Goal: Information Seeking & Learning: Learn about a topic

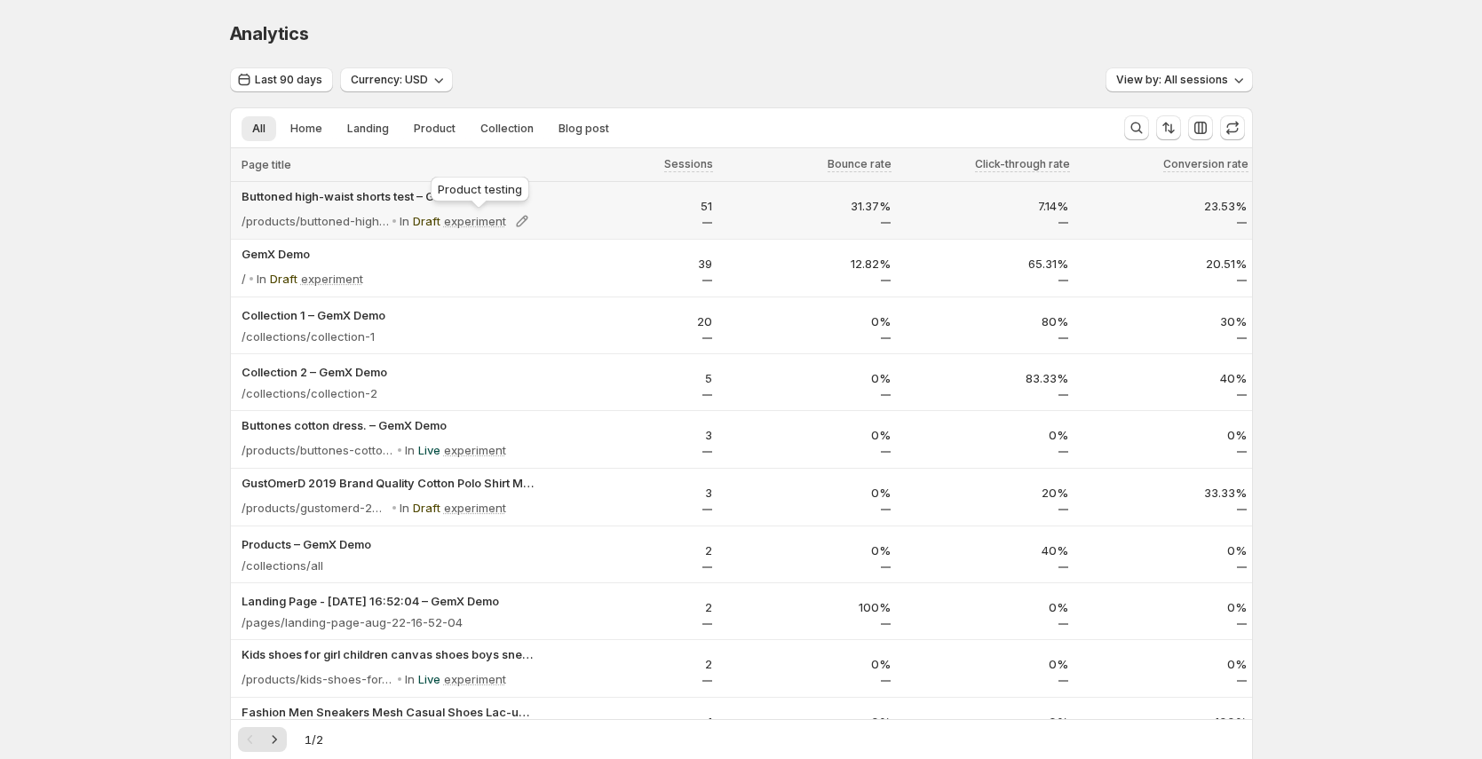
click at [446, 195] on div "Product testing" at bounding box center [480, 192] width 106 height 39
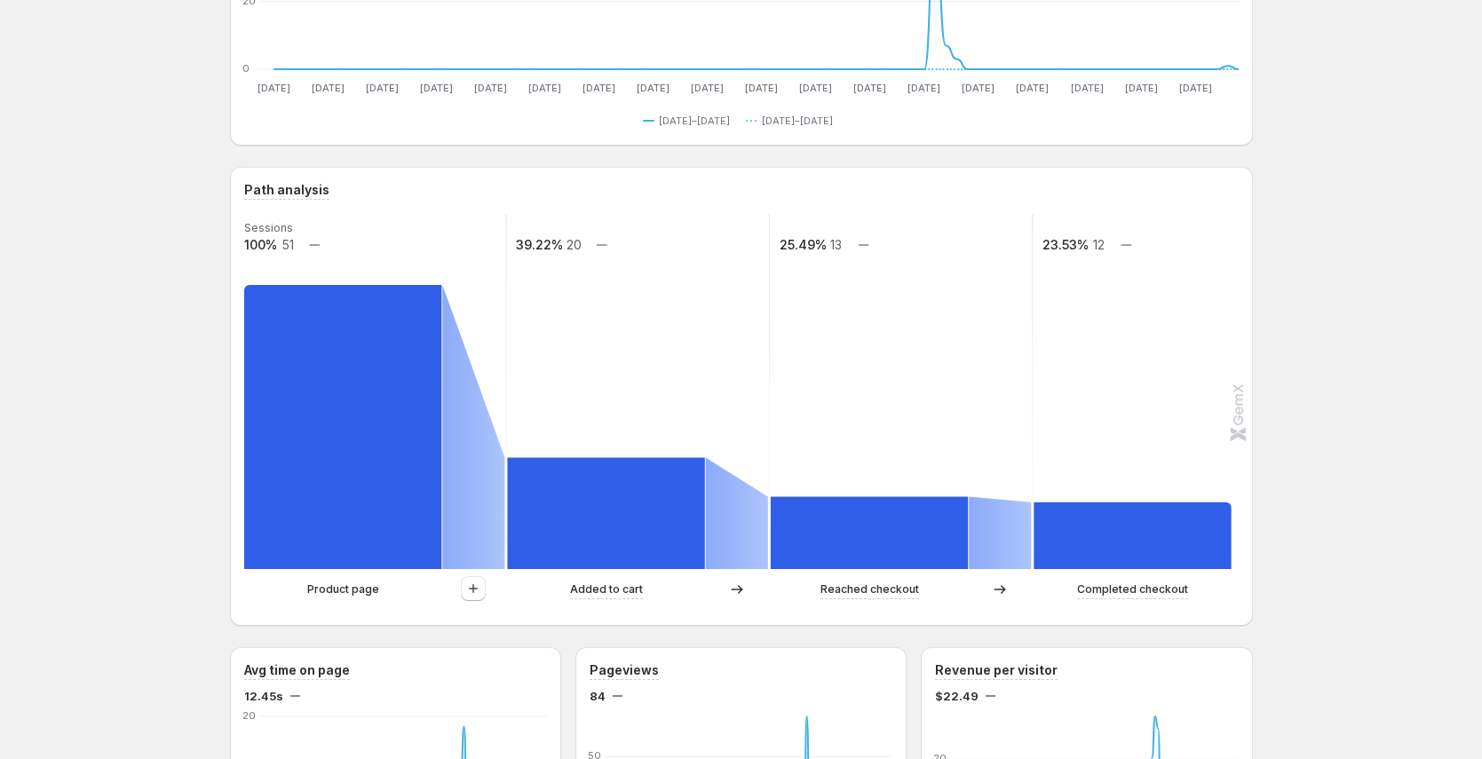
scroll to position [264, 0]
drag, startPoint x: 314, startPoint y: 590, endPoint x: 435, endPoint y: 589, distance: 120.8
click at [435, 589] on div "Product page" at bounding box center [343, 591] width 198 height 18
click at [480, 592] on icon "button" at bounding box center [473, 590] width 18 height 18
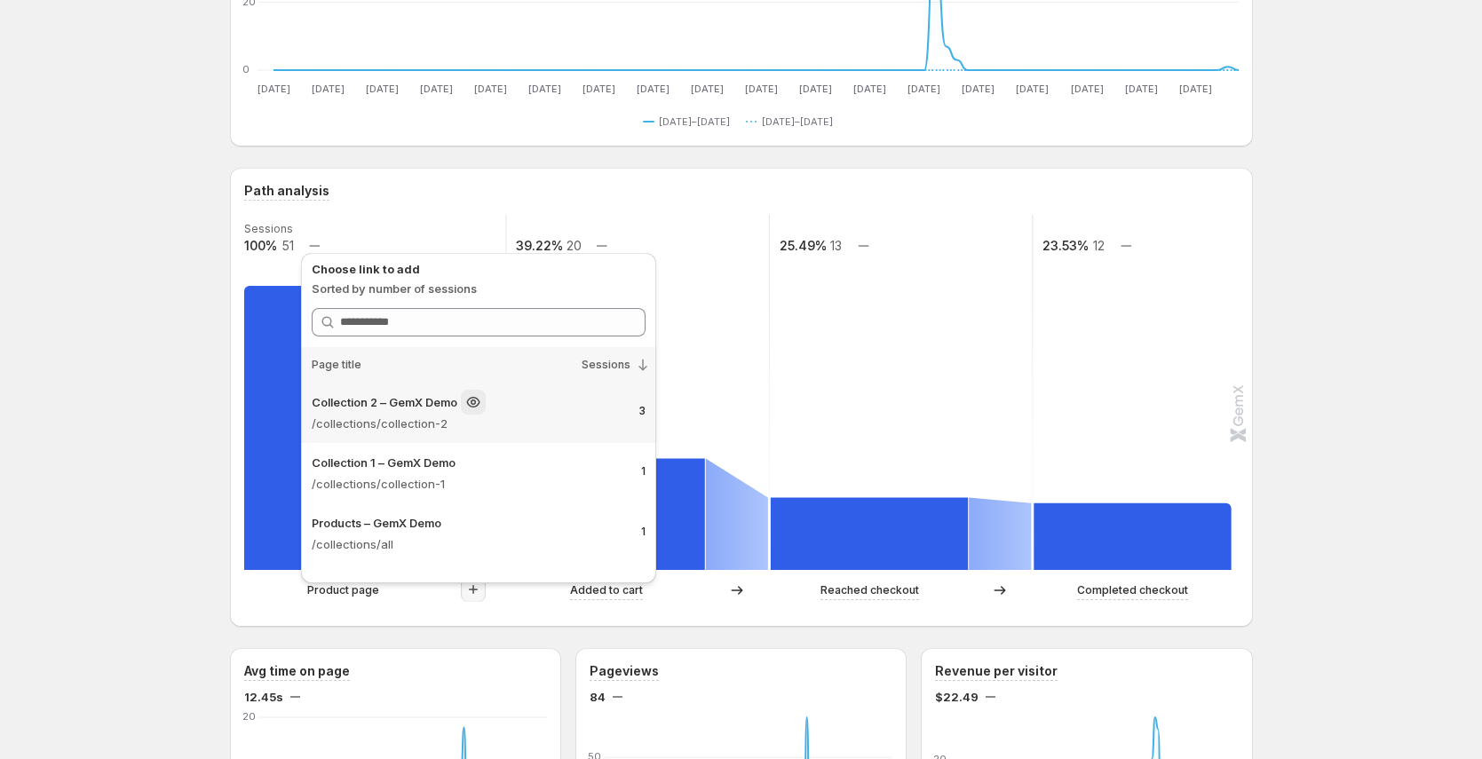
click at [555, 415] on p "/collections/collection-2" at bounding box center [468, 424] width 313 height 18
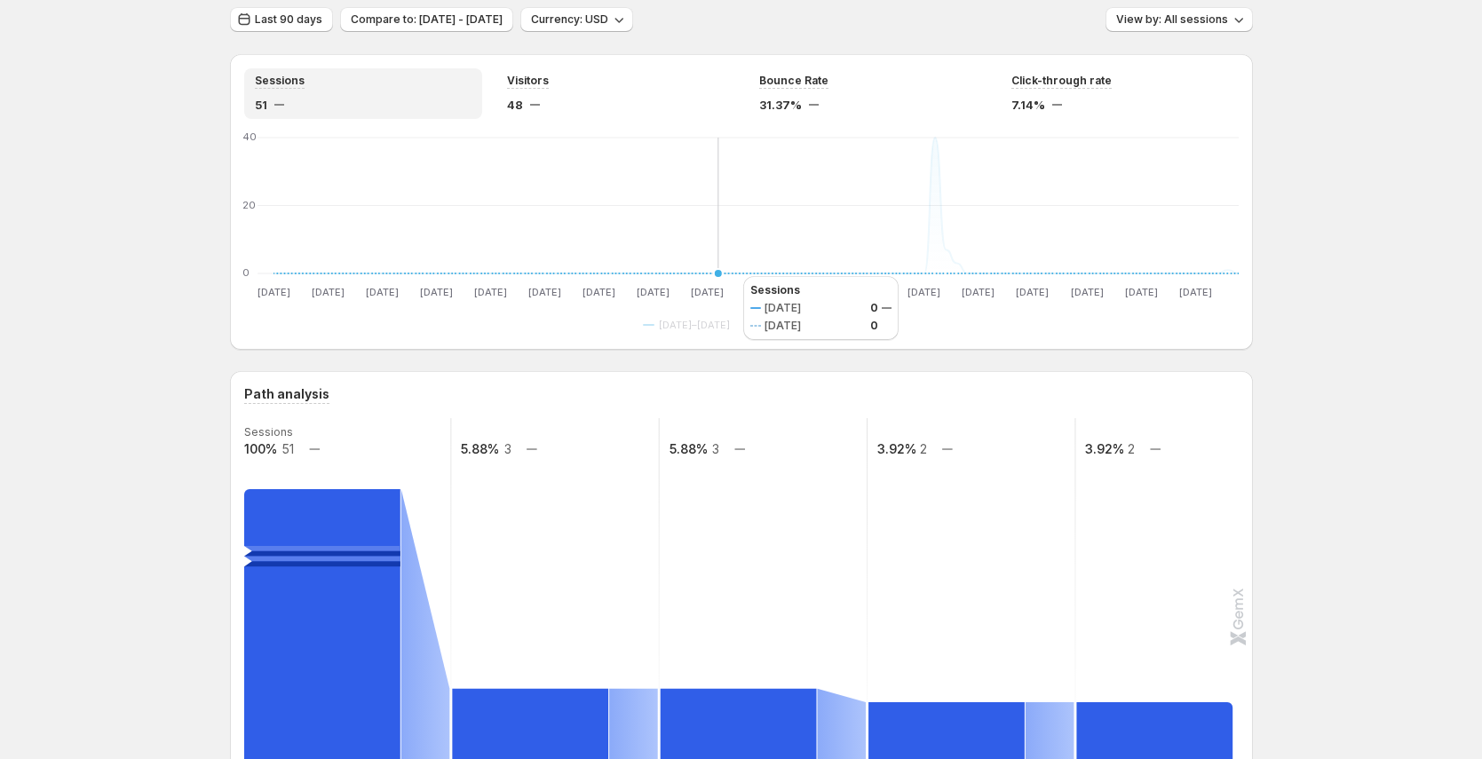
scroll to position [313, 0]
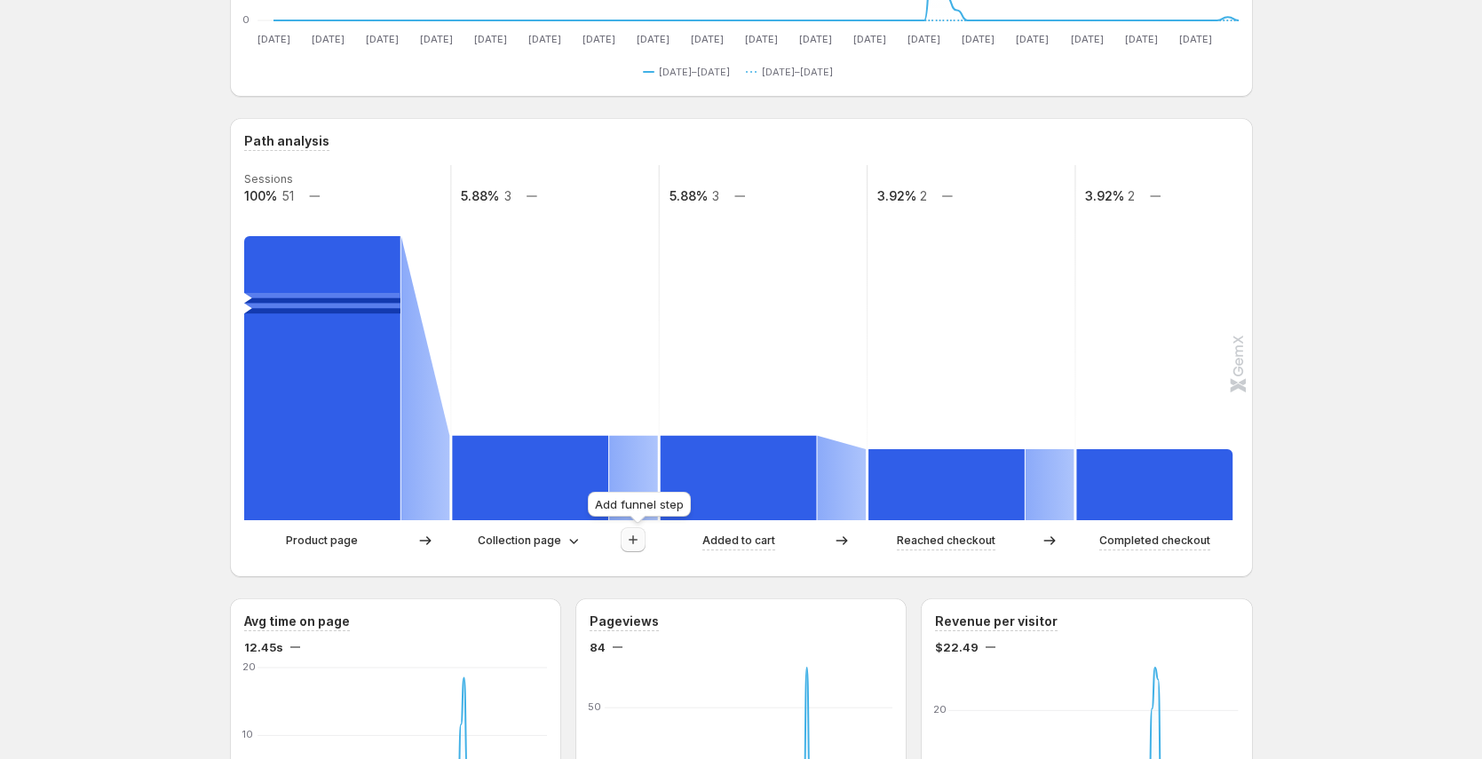
click at [638, 548] on icon "button" at bounding box center [633, 540] width 18 height 18
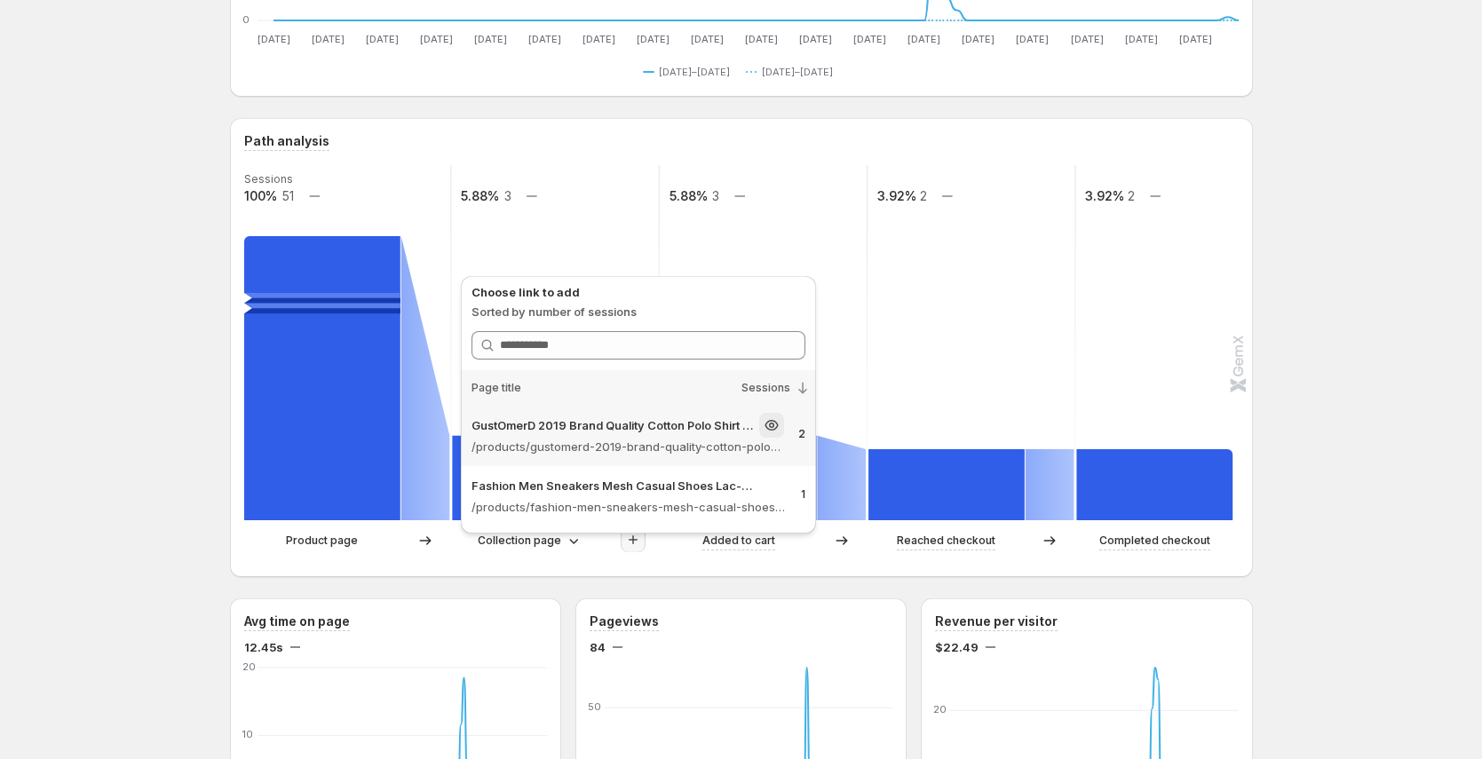
click at [679, 439] on p "/products/gustomerd-2019-brand-quality-cotton-polo-shirt-men-solid-slim-fit-sho…" at bounding box center [628, 447] width 313 height 18
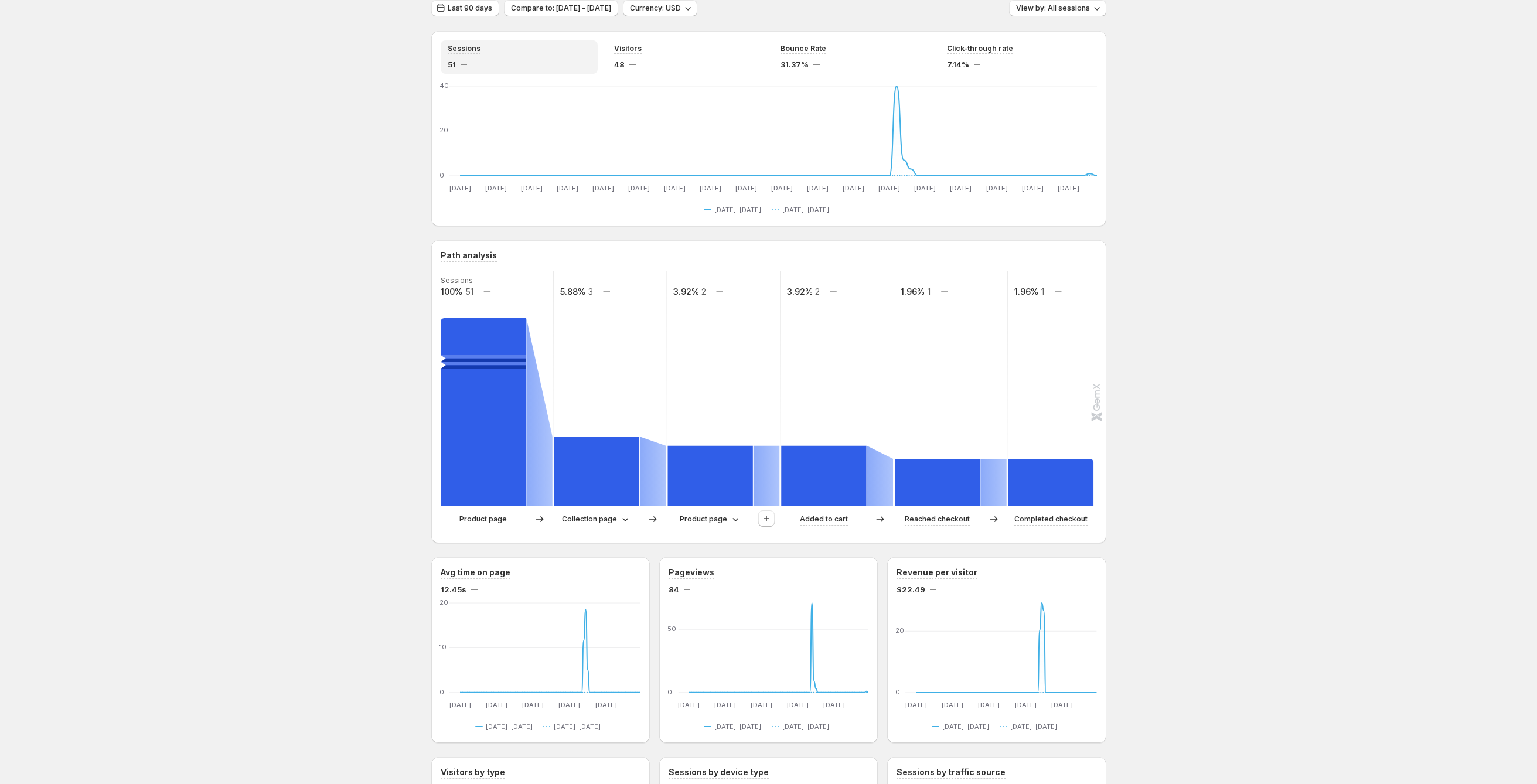
scroll to position [0, 0]
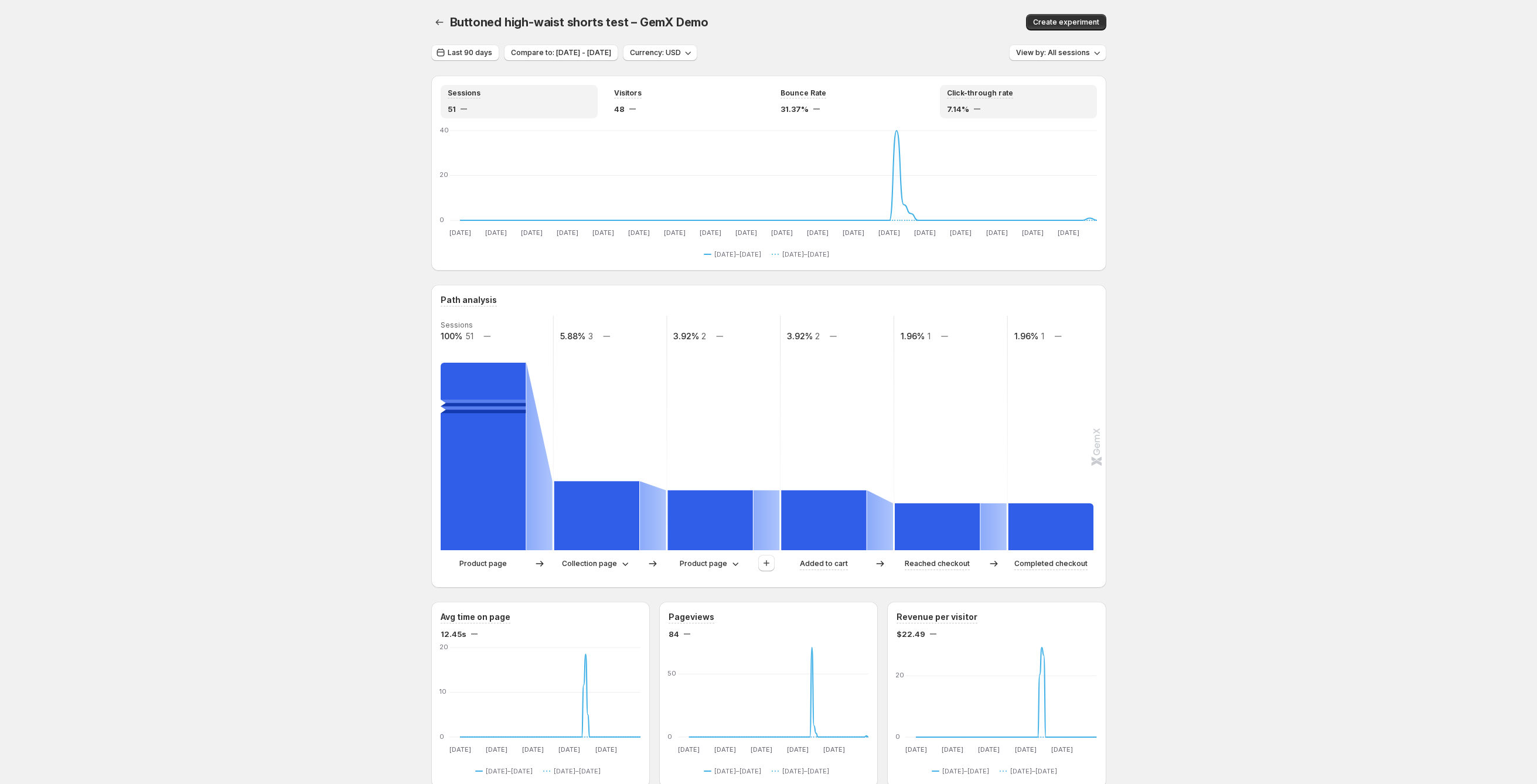
click at [977, 108] on div "7.14%" at bounding box center [1018, 109] width 143 height 12
click at [617, 500] on p "Collection page" at bounding box center [589, 564] width 55 height 12
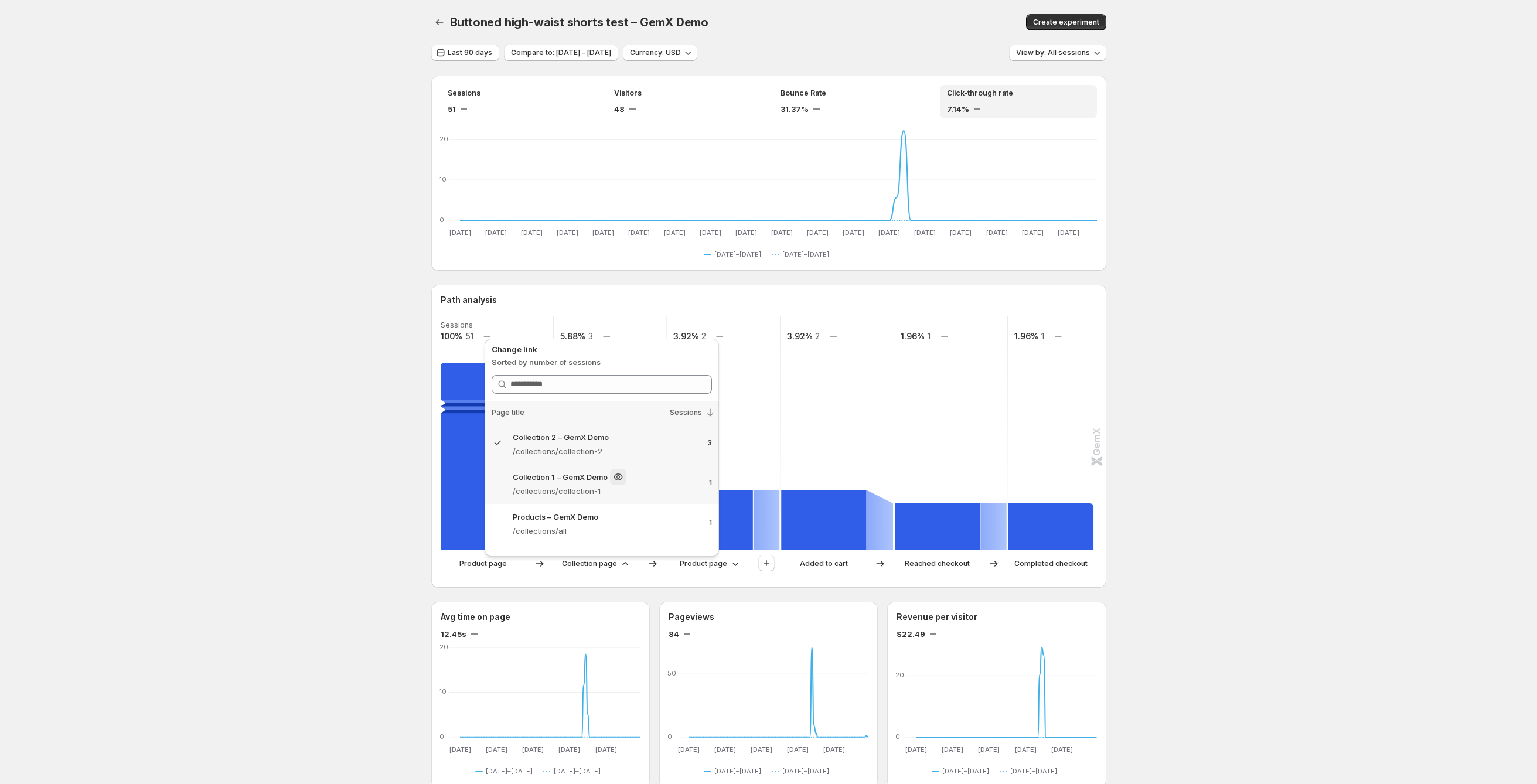
click at [659, 486] on p "/collections/collection-1" at bounding box center [606, 491] width 187 height 12
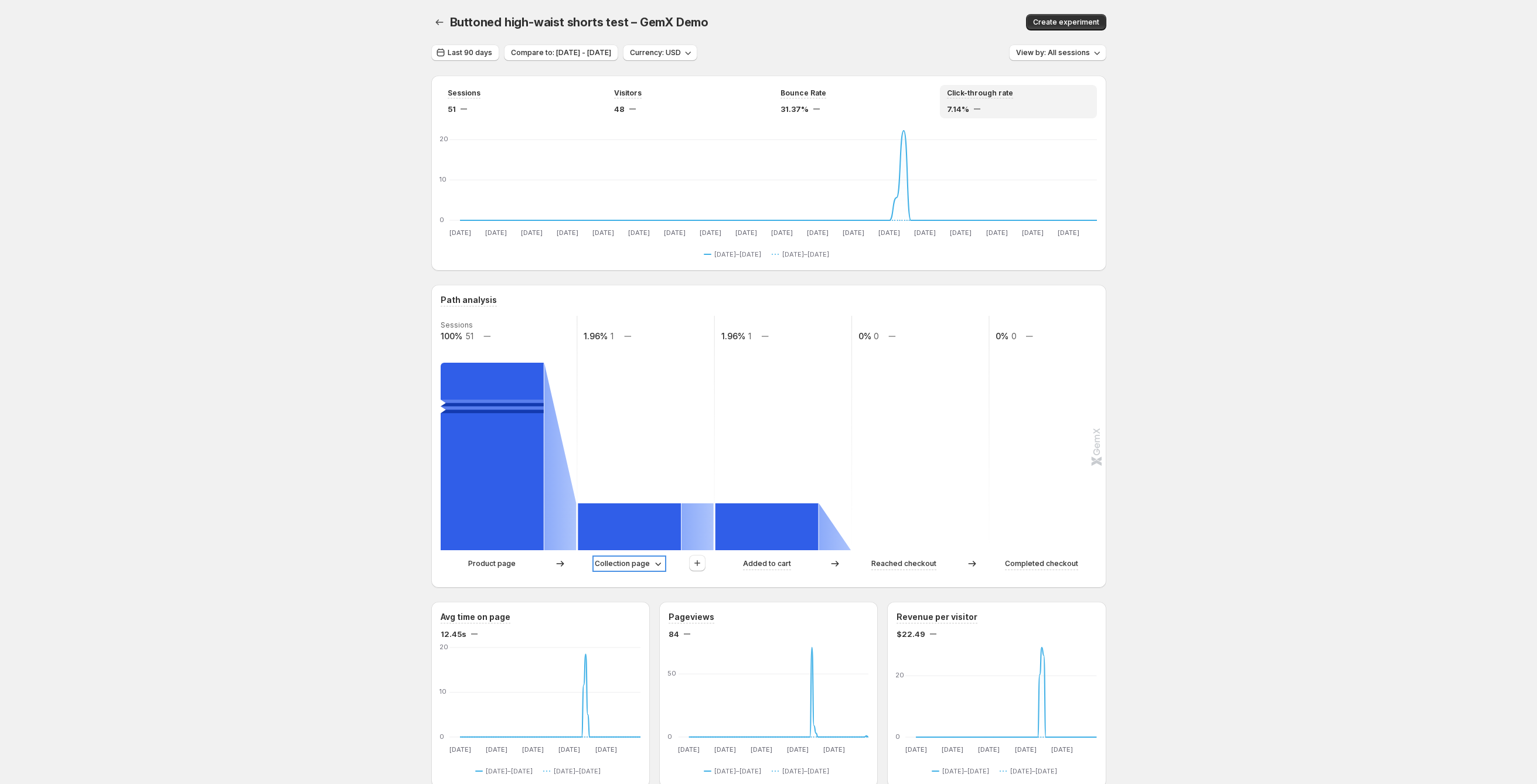
click at [647, 500] on p "Collection page" at bounding box center [622, 564] width 55 height 12
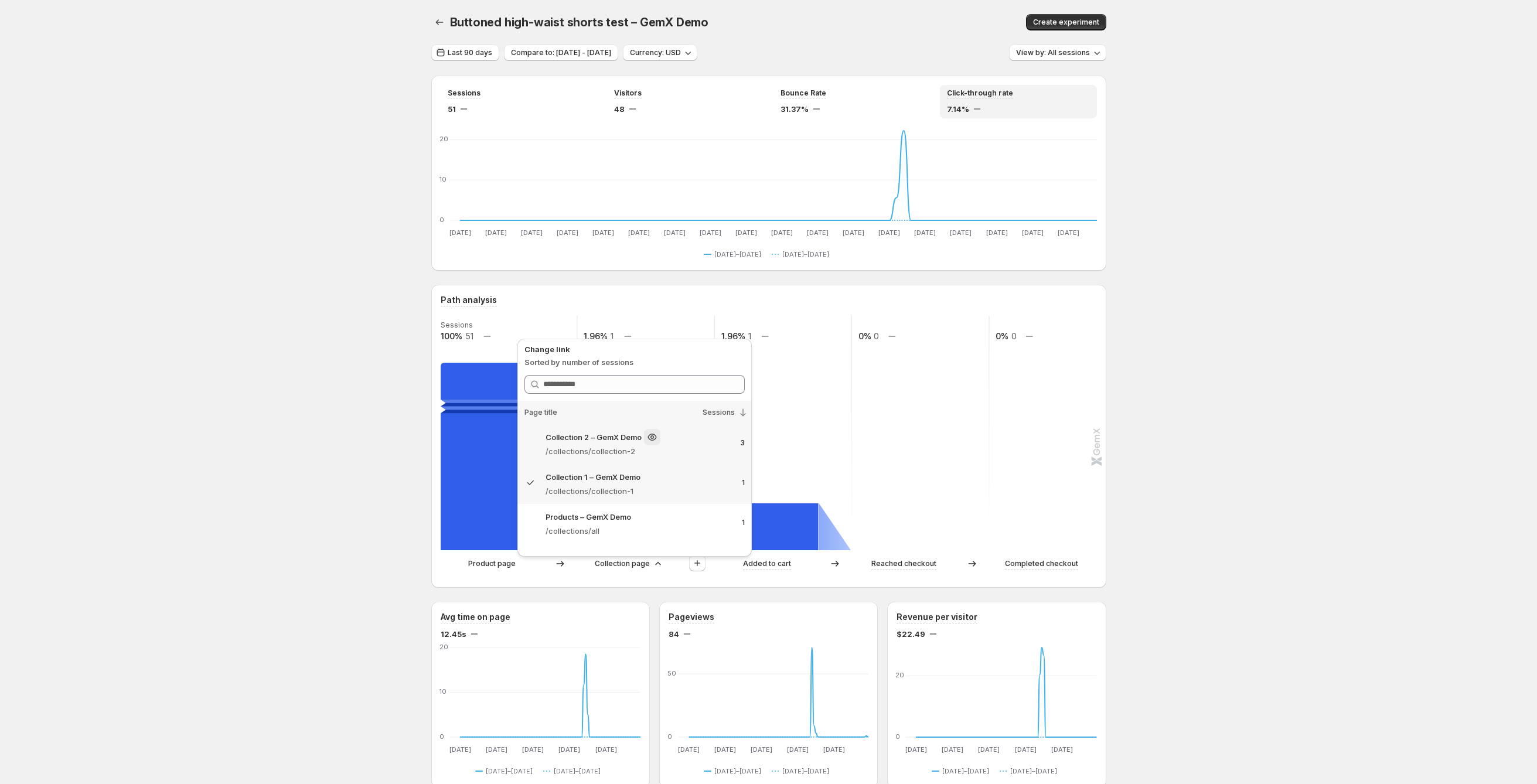
click at [715, 447] on p "/collections/collection-2" at bounding box center [639, 451] width 186 height 12
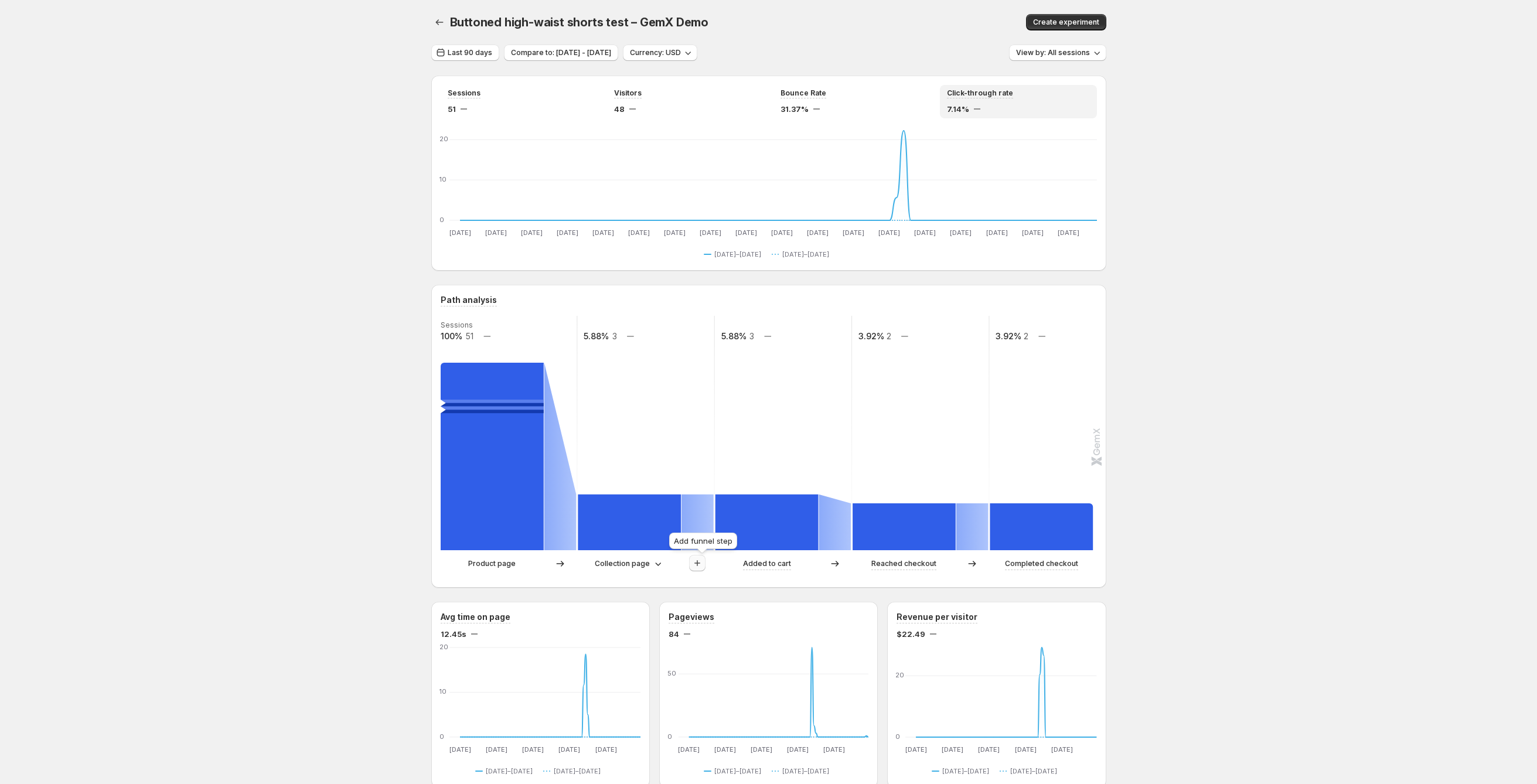
click at [703, 500] on icon "button" at bounding box center [698, 564] width 12 height 12
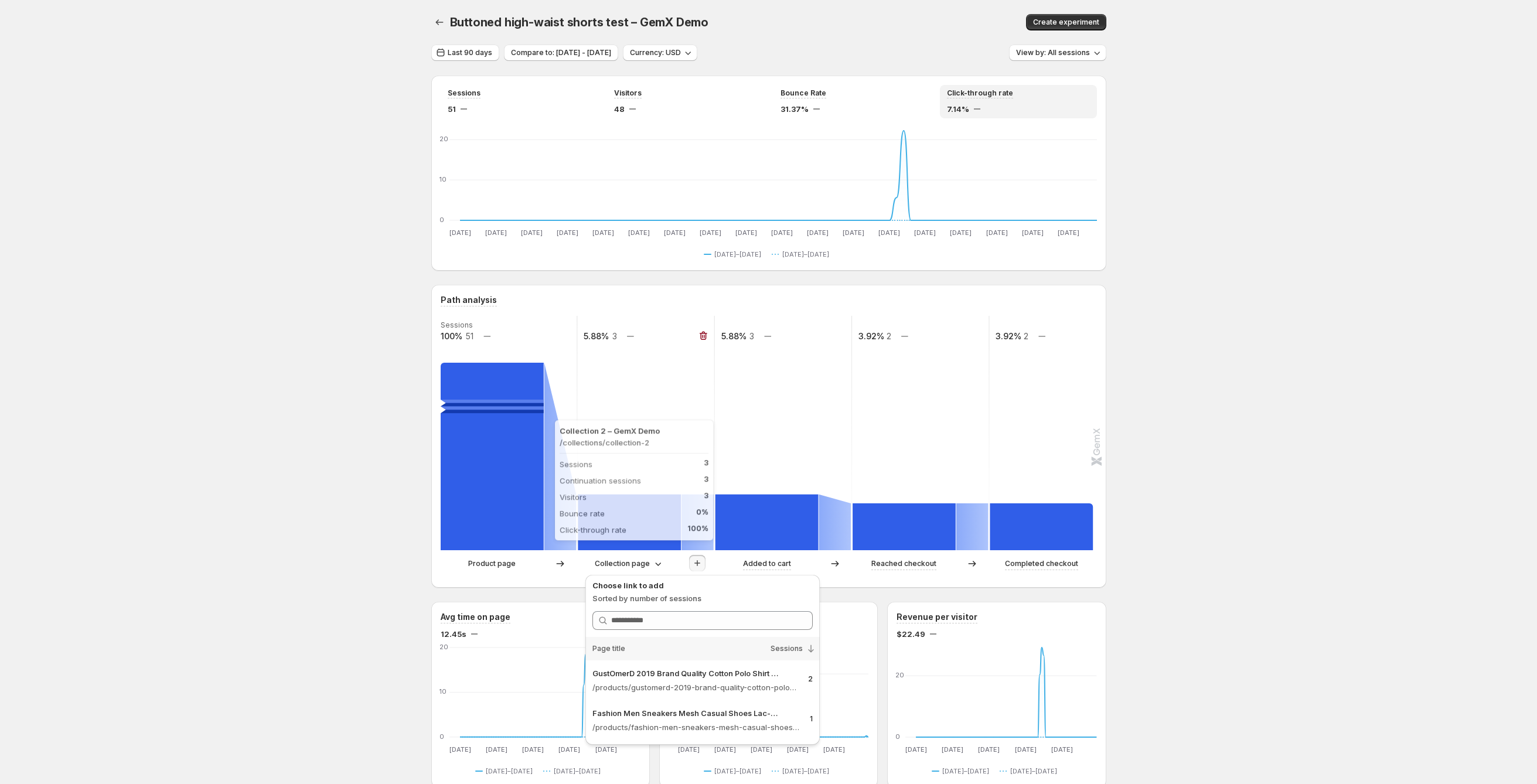
click at [659, 500] on rect at bounding box center [630, 523] width 103 height 55
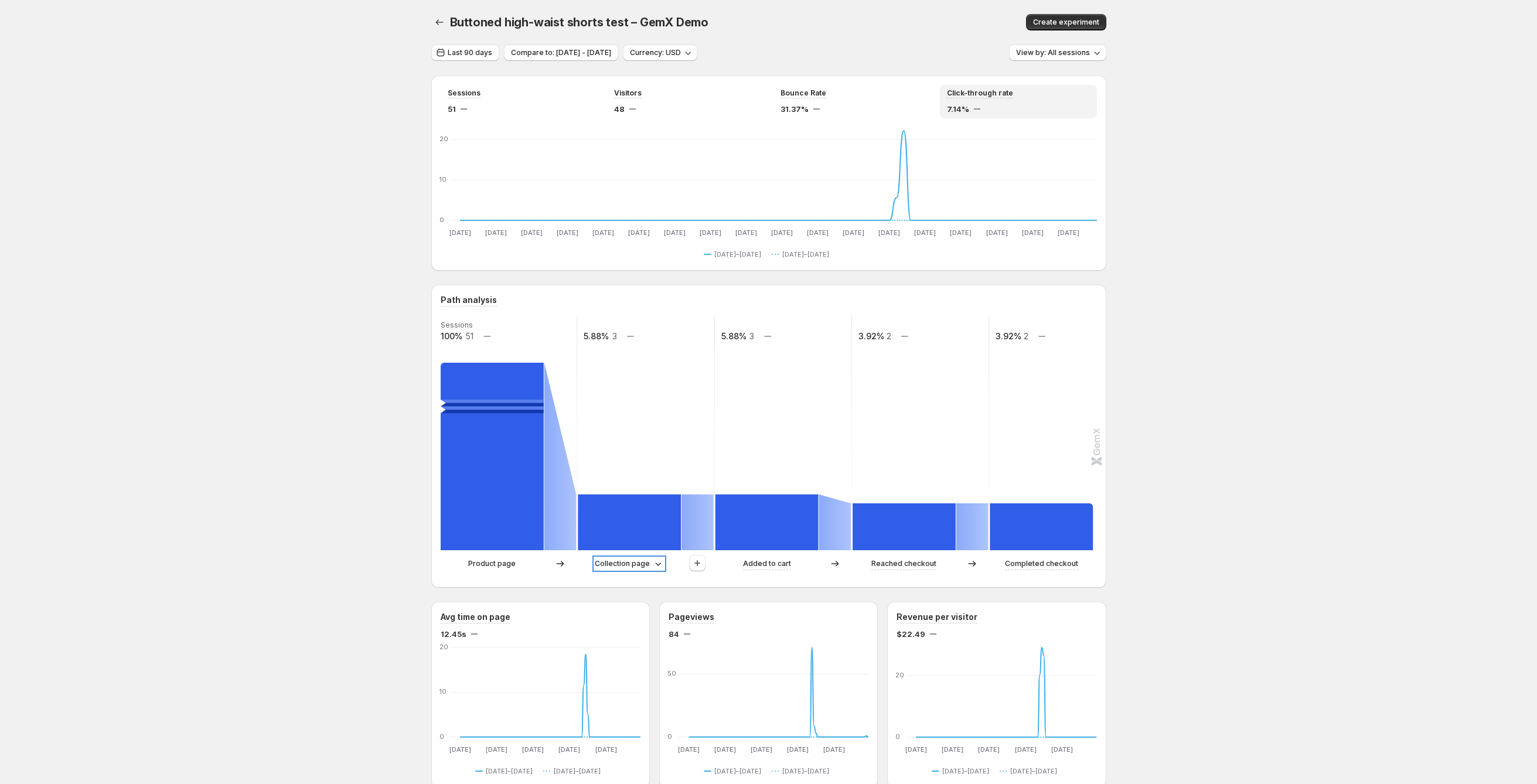
click at [663, 500] on icon at bounding box center [658, 564] width 12 height 12
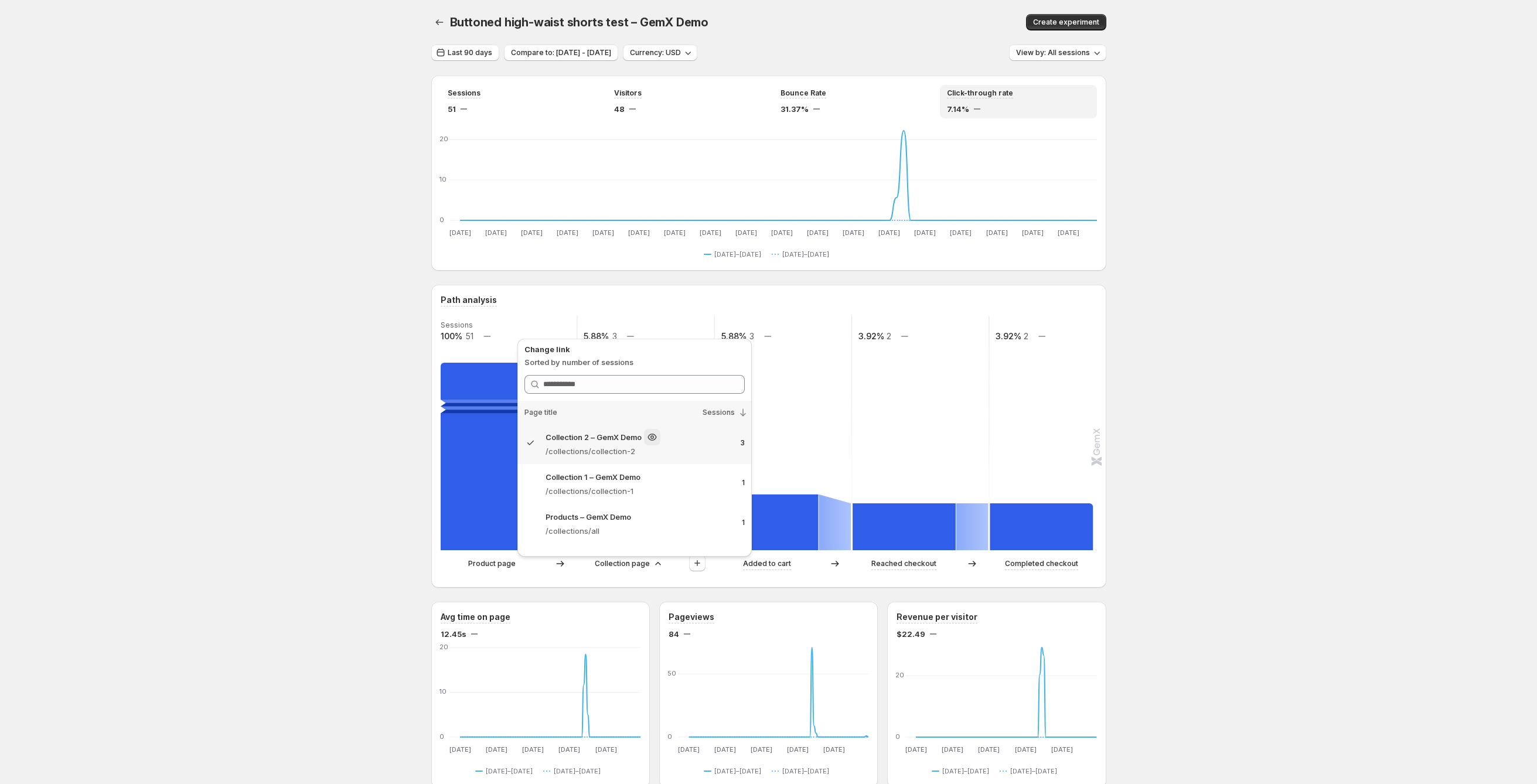
click at [707, 438] on div "Collection 2 – GemX Demo" at bounding box center [639, 437] width 186 height 16
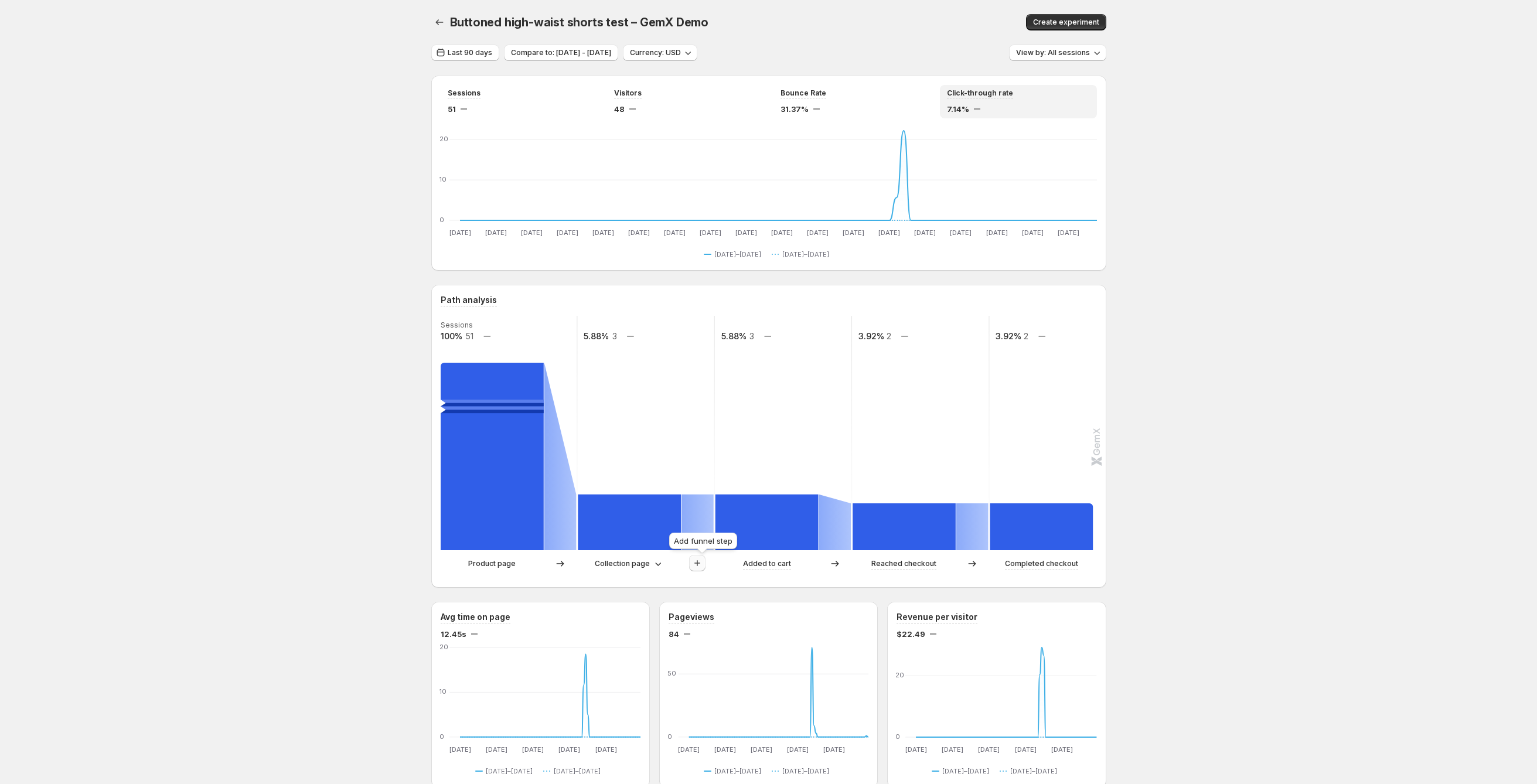
click at [703, 500] on icon "button" at bounding box center [698, 564] width 12 height 12
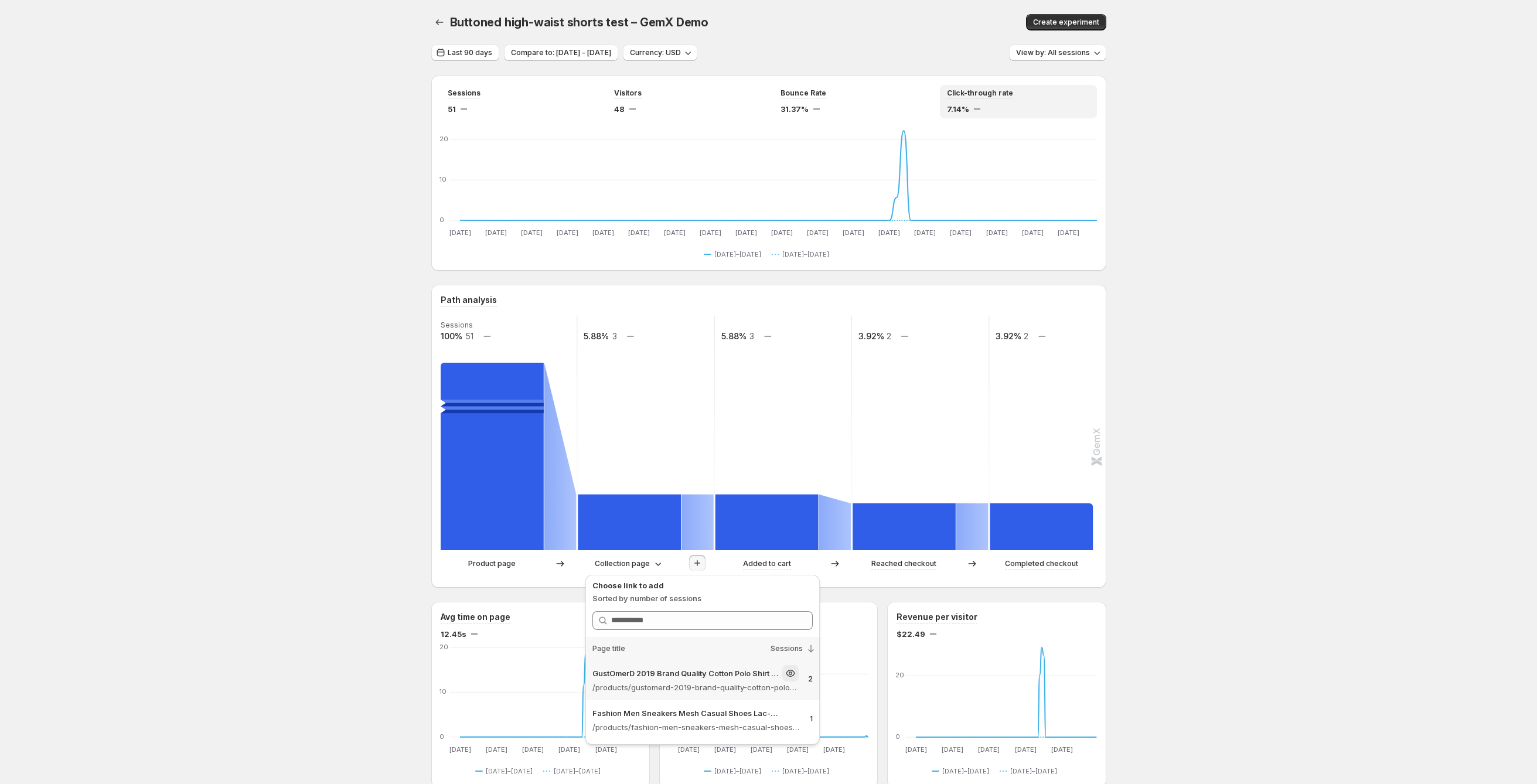
click at [719, 500] on p "/products/gustomerd-2019-brand-quality-cotton-polo-shirt-men-solid-slim-fit-sho…" at bounding box center [696, 688] width 207 height 12
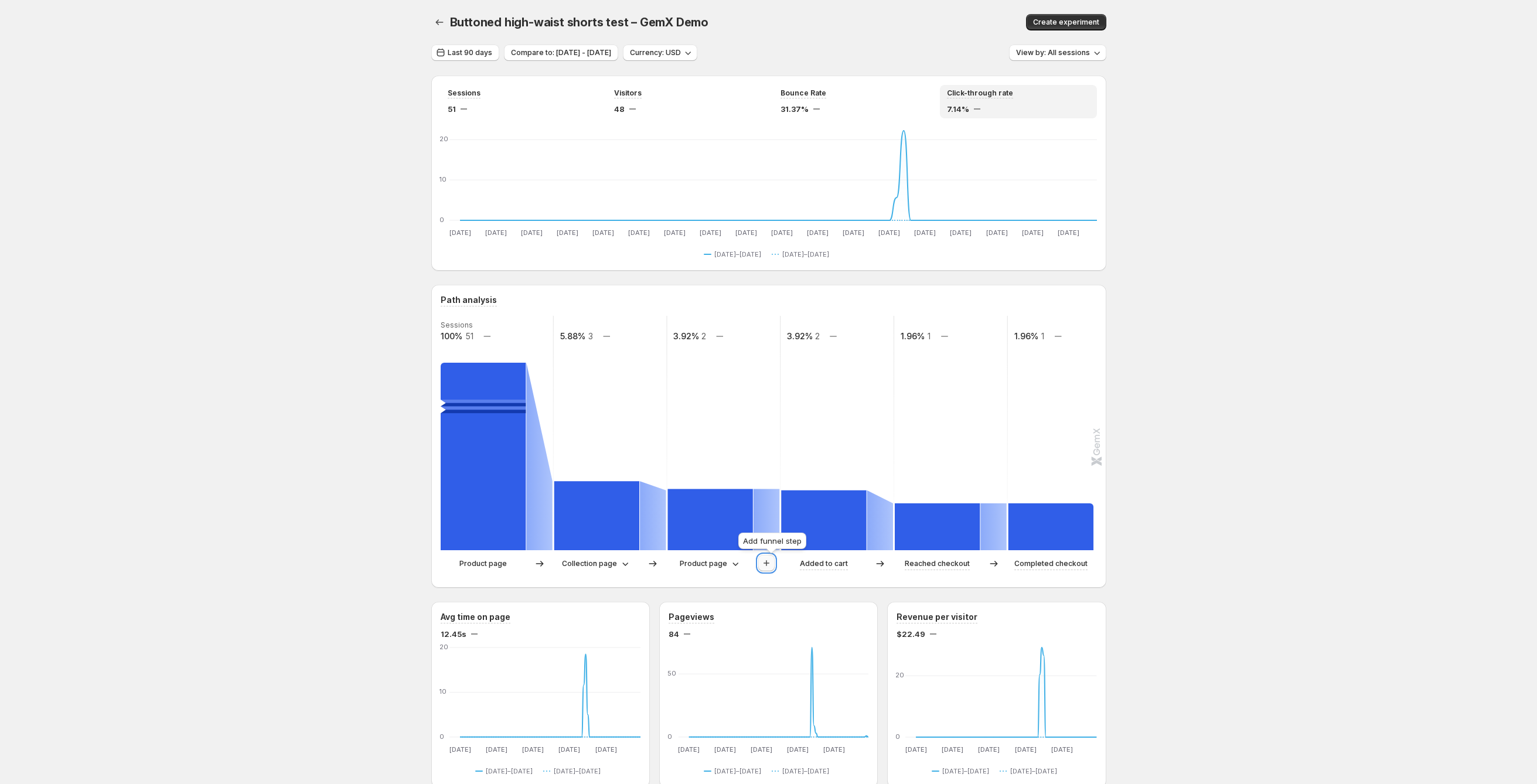
click at [772, 500] on icon "button" at bounding box center [767, 564] width 12 height 12
click at [779, 500] on div "Collection 2 – GemX Demo" at bounding box center [765, 673] width 208 height 16
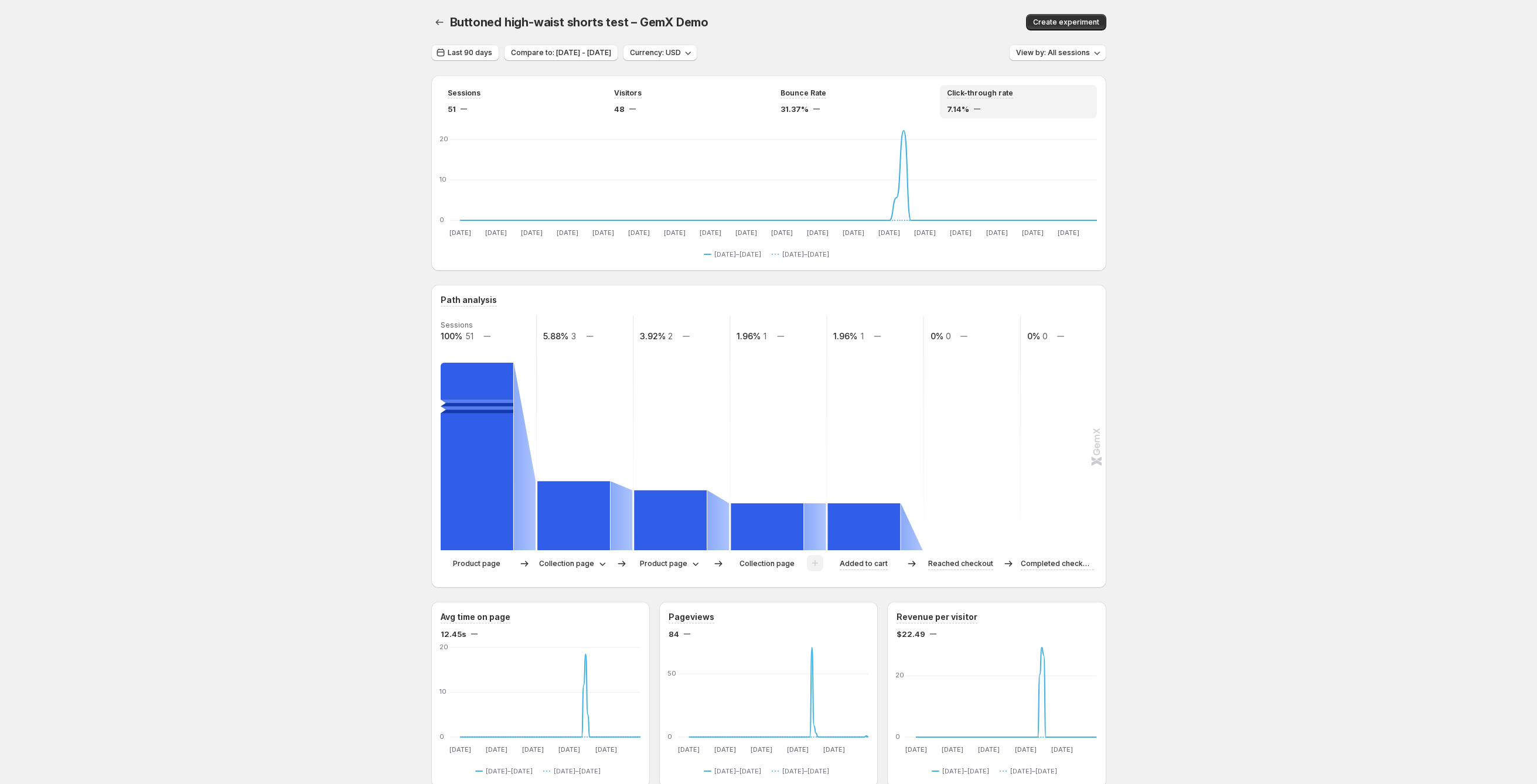
click at [578, 500] on div "Product page Collection page Product page Collection page Added to cart Reached…" at bounding box center [768, 567] width 654 height 24
click at [589, 500] on p "Collection page" at bounding box center [566, 564] width 55 height 12
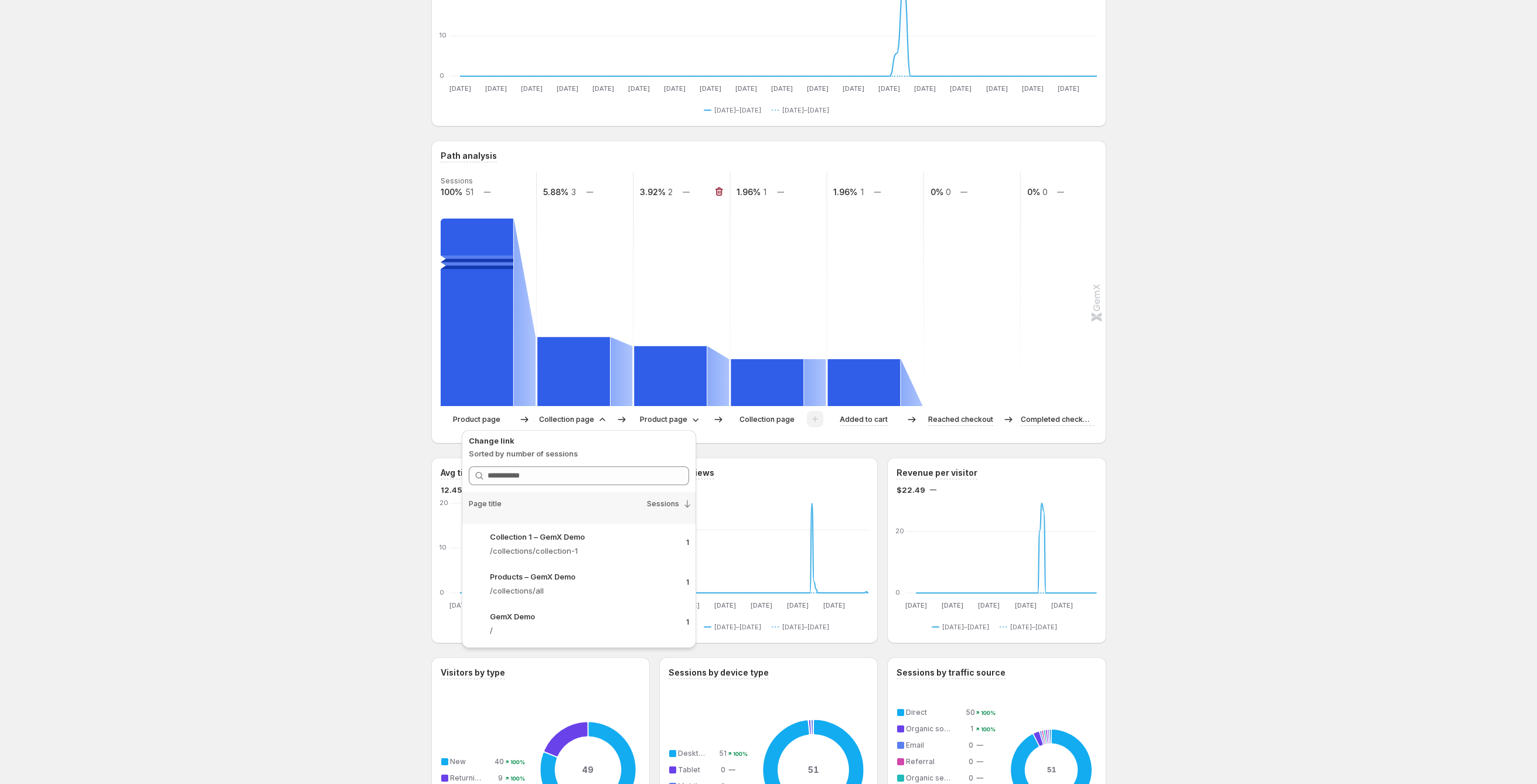
scroll to position [145, 0]
click at [977, 346] on div "Buttoned high-waist shorts test – GemX Demo. This page is ready Buttoned high-w…" at bounding box center [768, 597] width 1537 height 1482
click at [818, 193] on icon "button" at bounding box center [817, 191] width 1 height 3
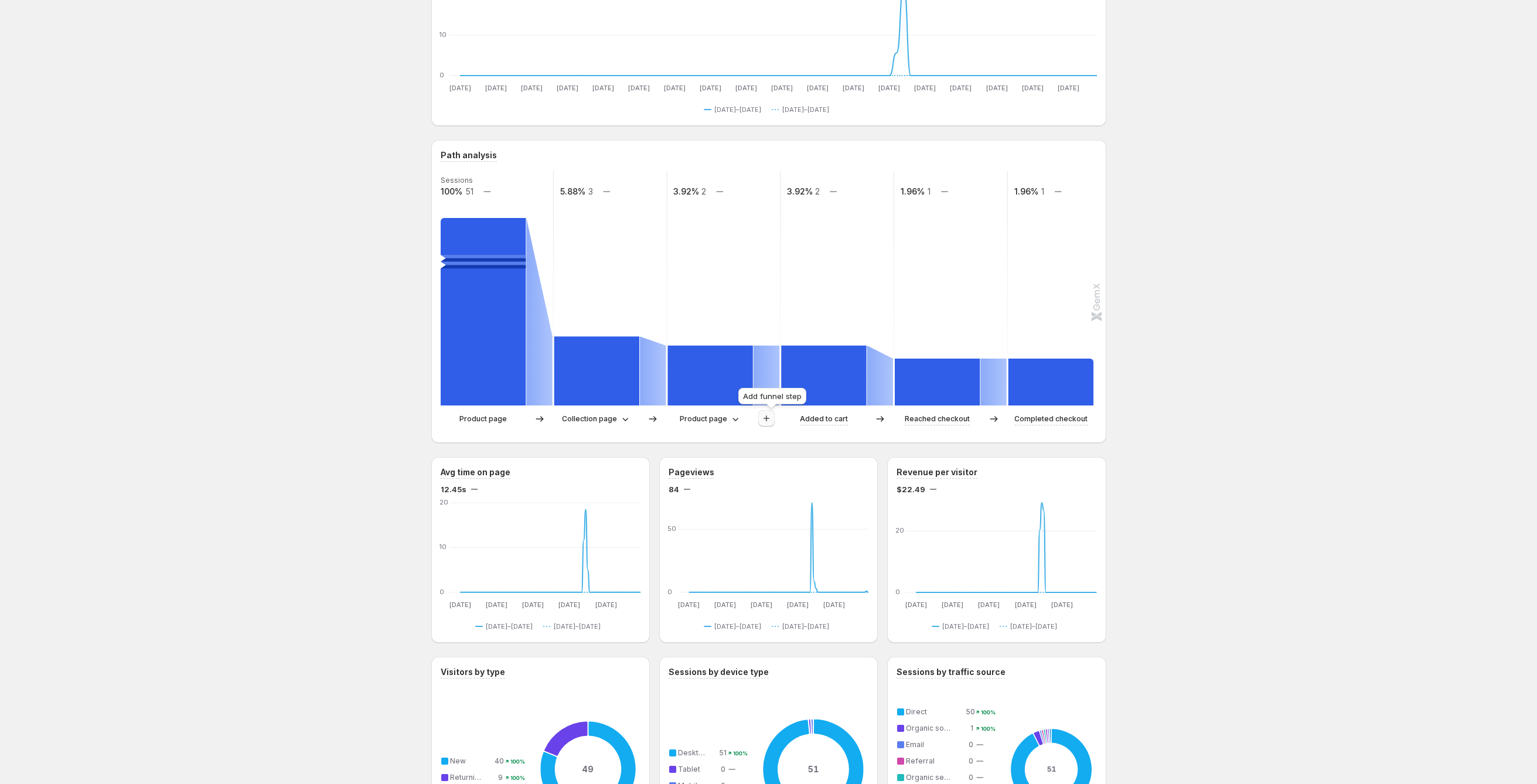
click at [770, 424] on icon "button" at bounding box center [767, 418] width 12 height 12
click at [977, 389] on div "Buttoned high-waist shorts test – GemX Demo. This page is ready Buttoned high-w…" at bounding box center [768, 597] width 1537 height 1482
click at [775, 422] on button "button" at bounding box center [766, 418] width 16 height 16
click at [783, 500] on p "/collections/collection-2" at bounding box center [765, 542] width 208 height 12
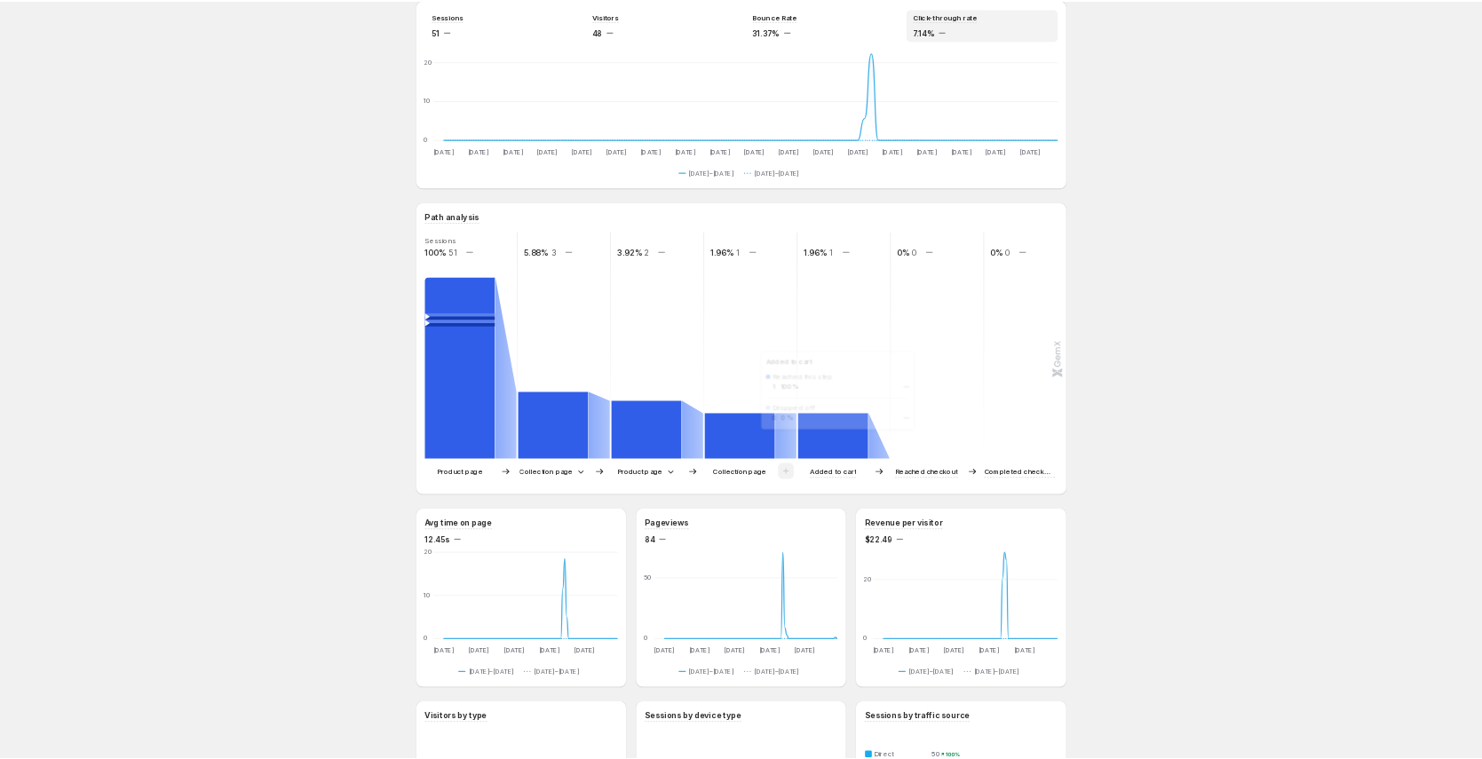
scroll to position [0, 0]
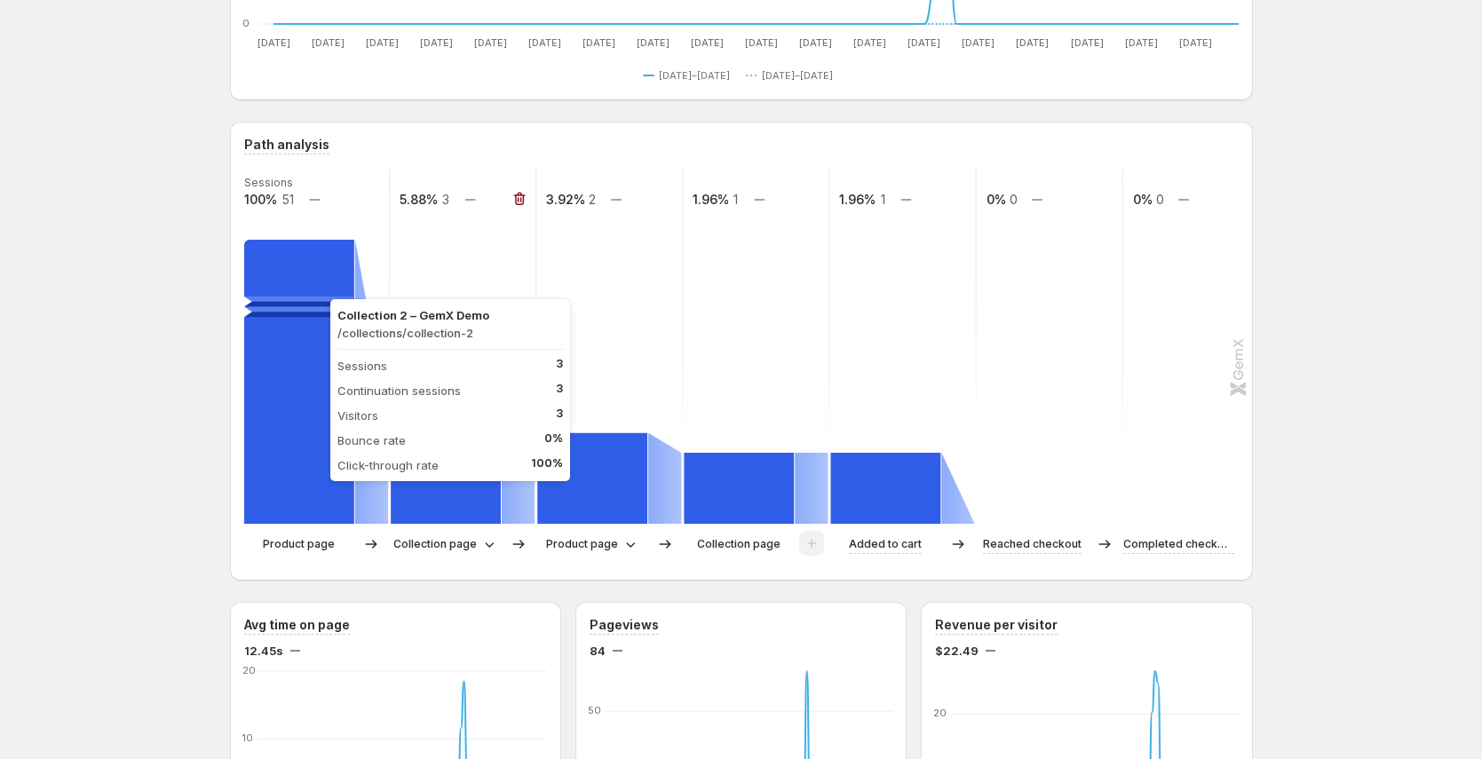
scroll to position [292, 0]
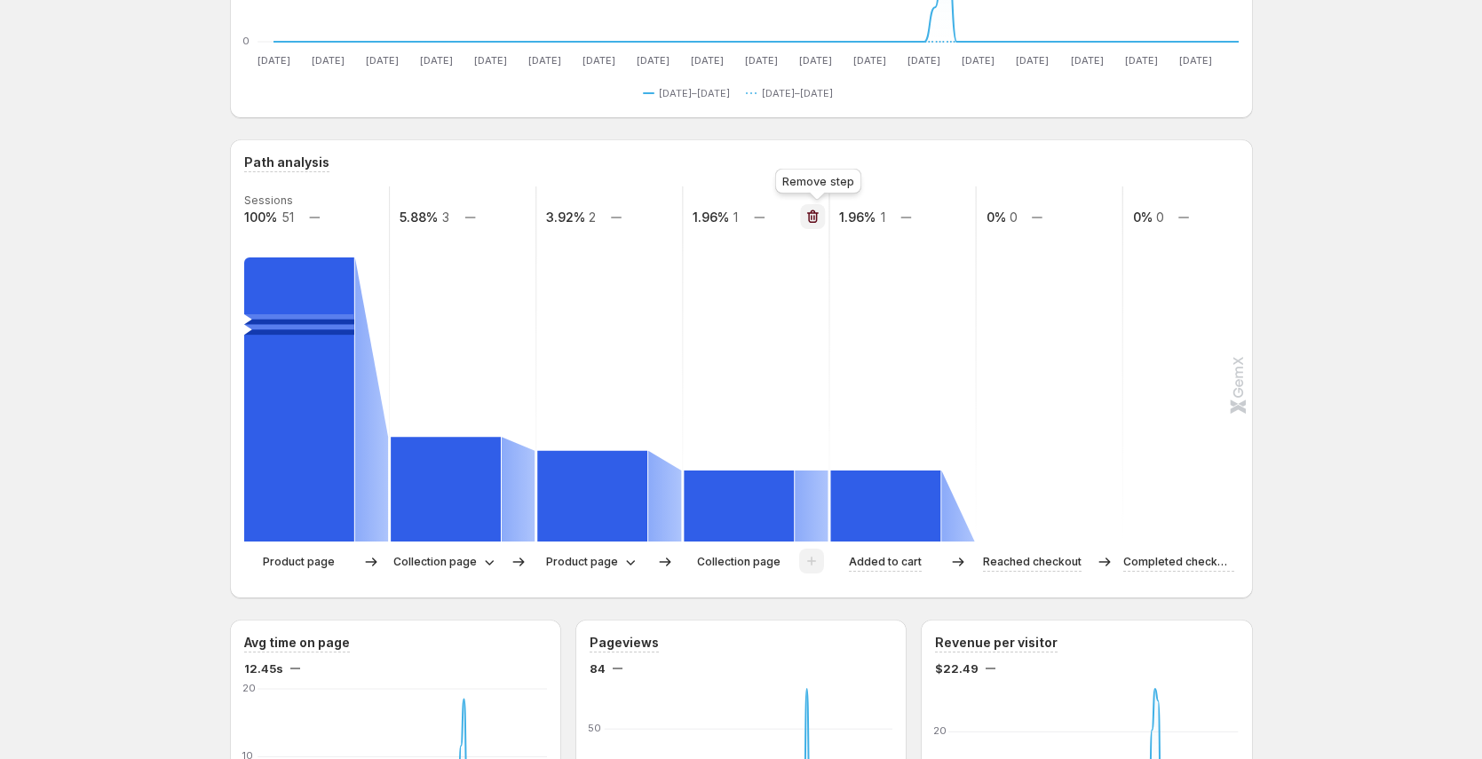
click at [817, 216] on icon "button" at bounding box center [813, 217] width 18 height 18
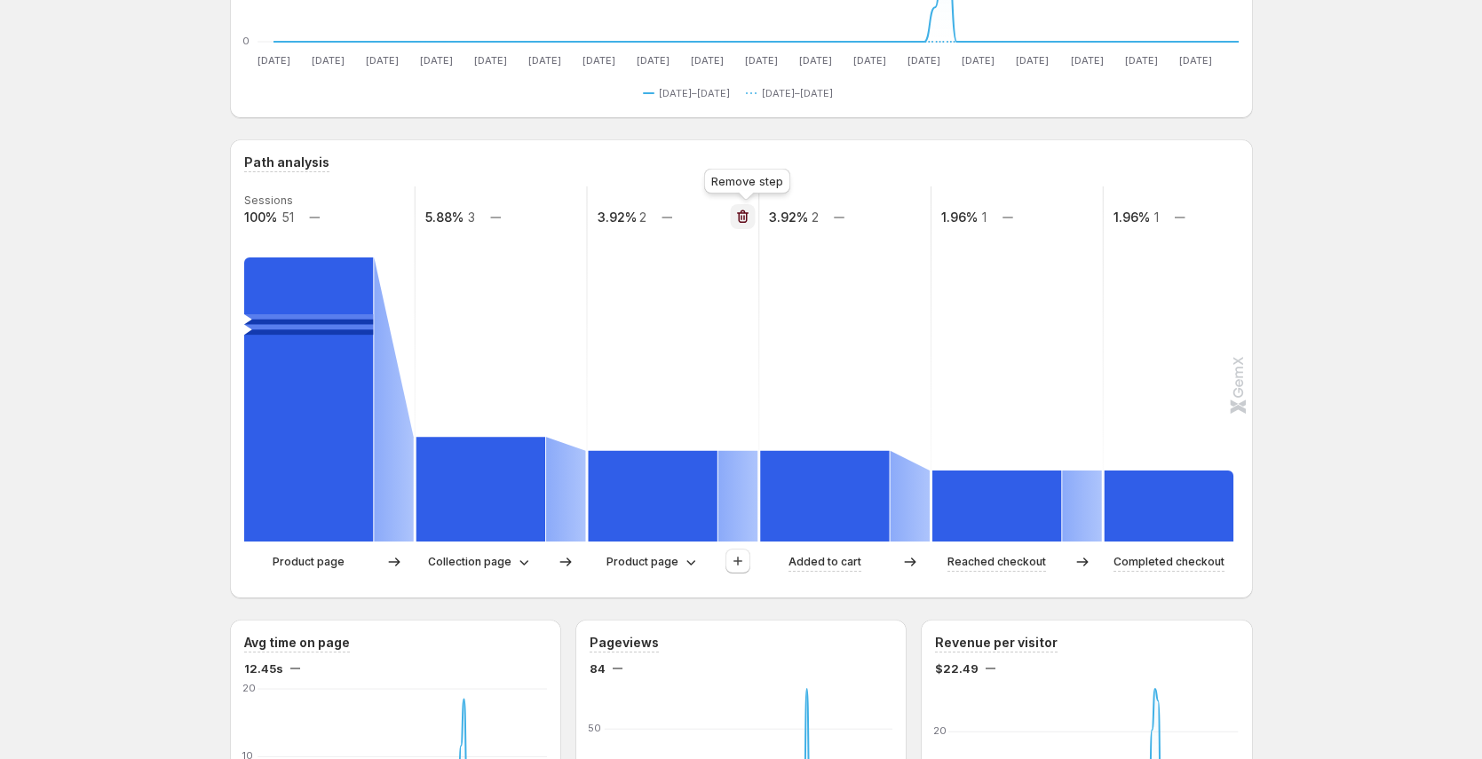
click at [742, 218] on icon "button" at bounding box center [743, 217] width 18 height 18
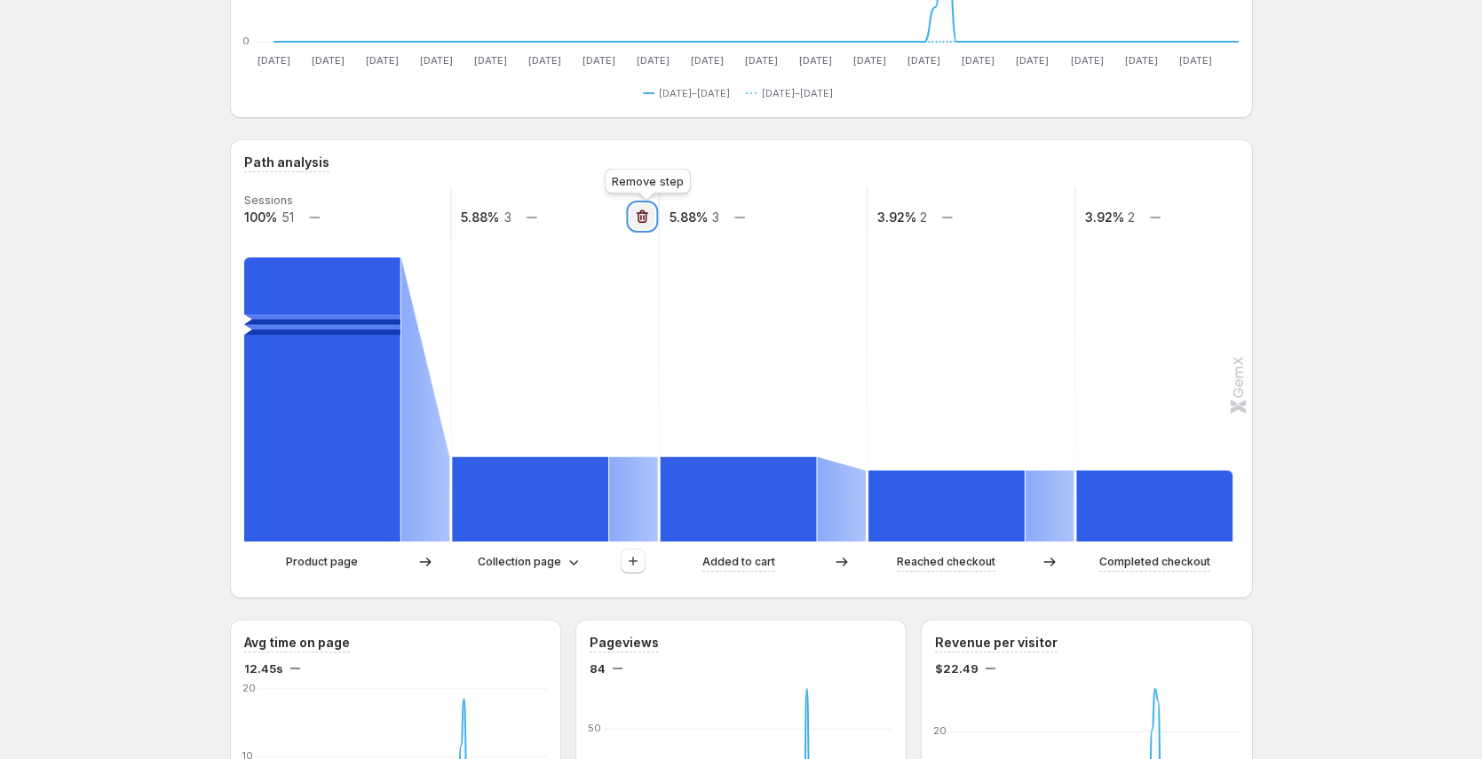
click at [641, 219] on icon "button" at bounding box center [642, 217] width 18 height 18
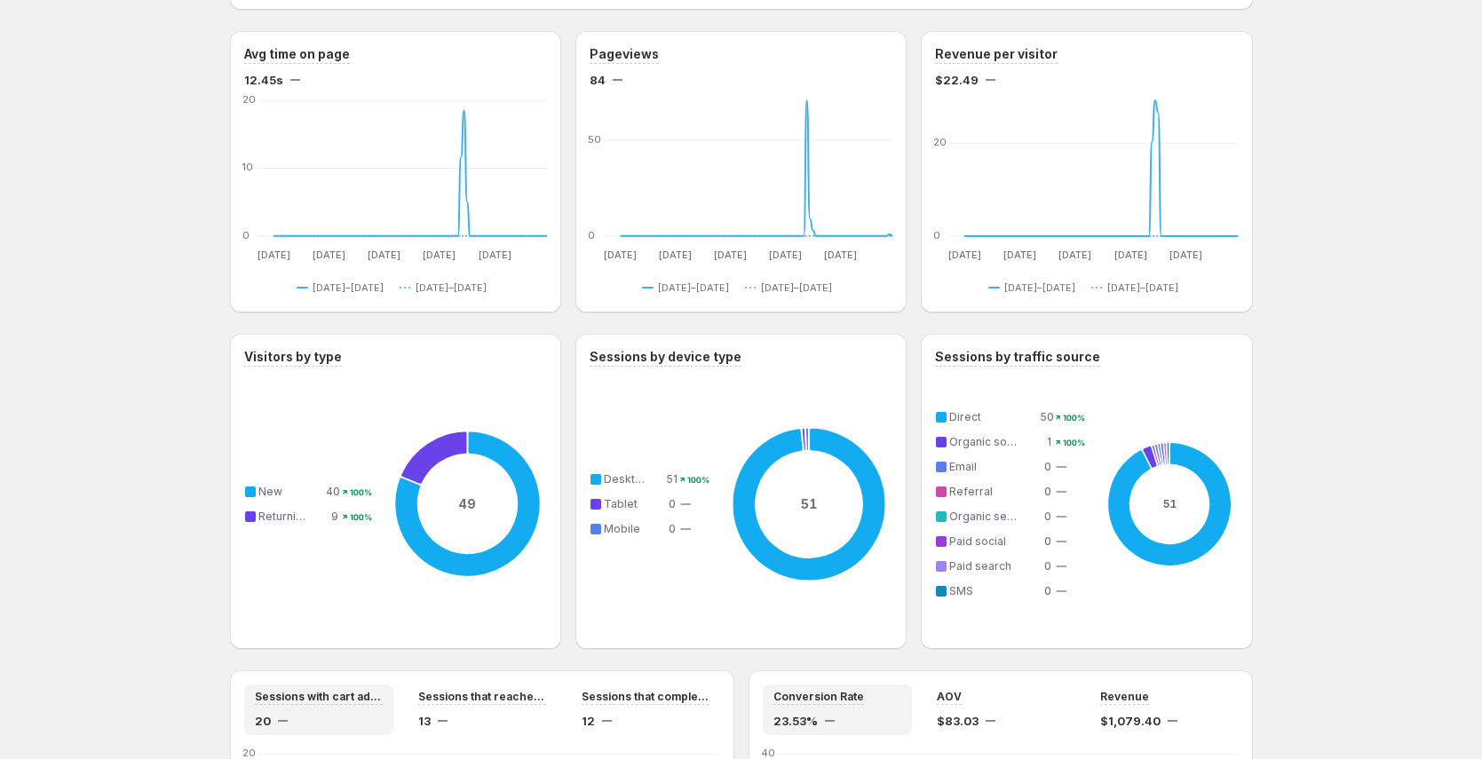
scroll to position [0, 0]
